Goal: Navigation & Orientation: Go to known website

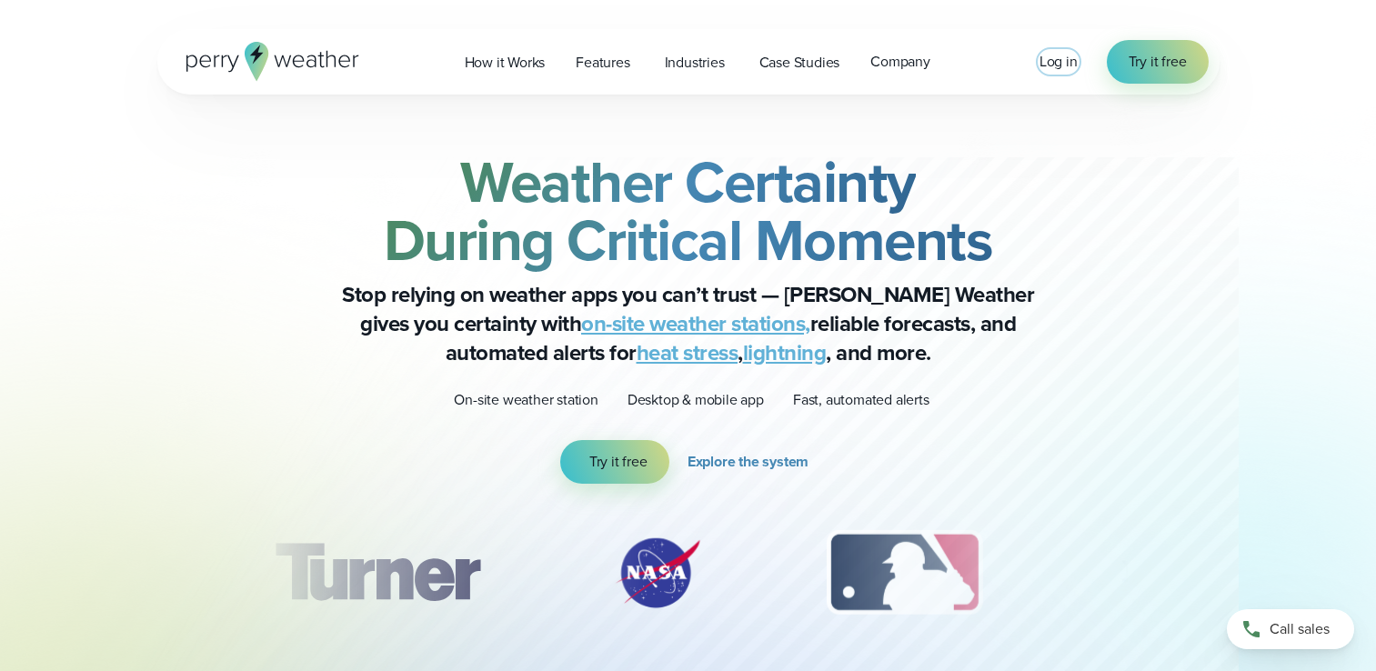
click at [1044, 59] on span "Log in" at bounding box center [1059, 61] width 38 height 21
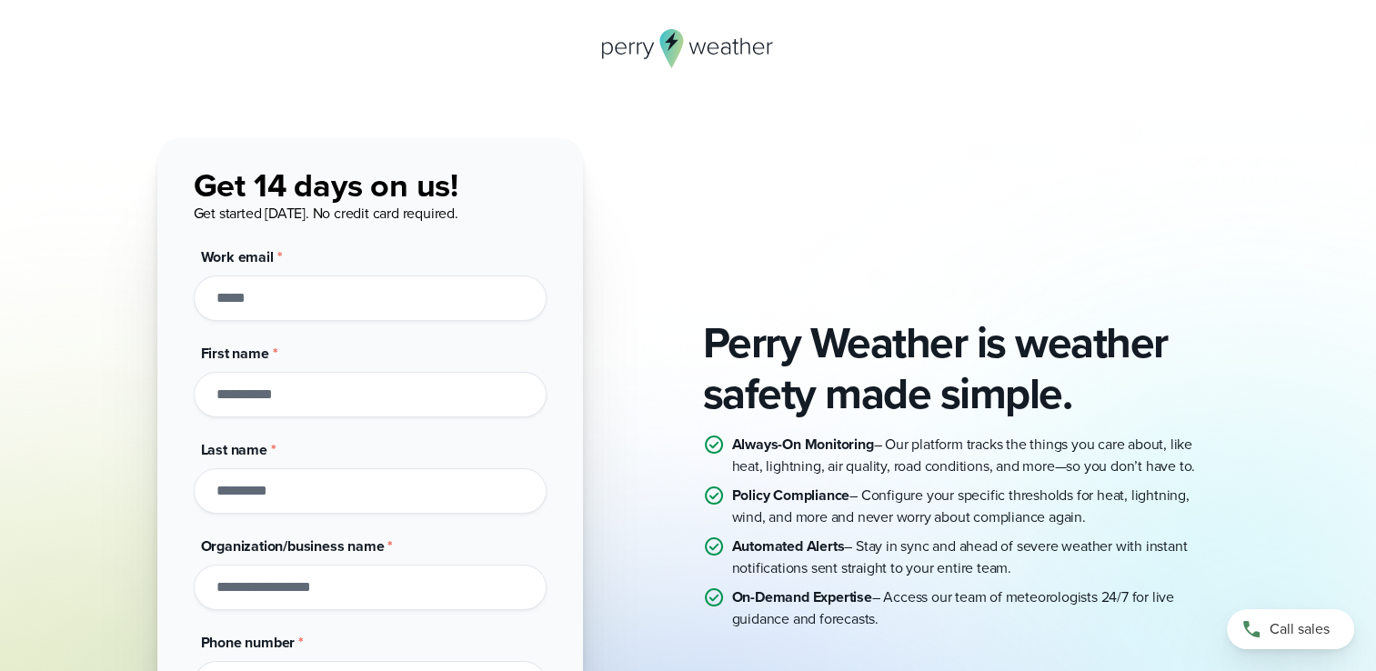
click at [658, 45] on icon at bounding box center [688, 48] width 173 height 39
